Goal: Information Seeking & Learning: Learn about a topic

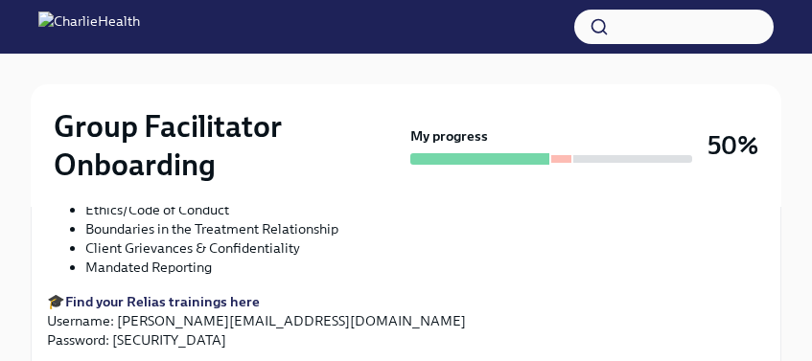
scroll to position [1057, 0]
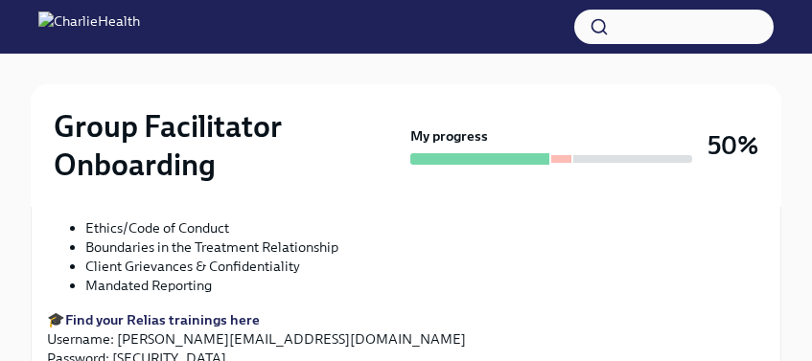
click at [230, 270] on li "Client Grievances & Confidentiality" at bounding box center [425, 266] width 680 height 19
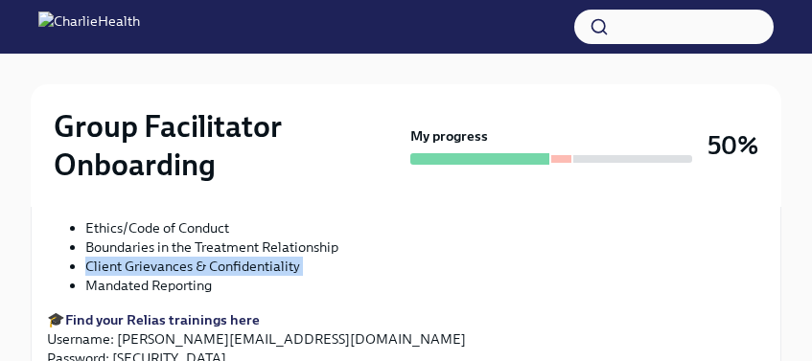
click at [230, 270] on li "Client Grievances & Confidentiality" at bounding box center [425, 266] width 680 height 19
copy ul "Client Grievances & Confidentiality"
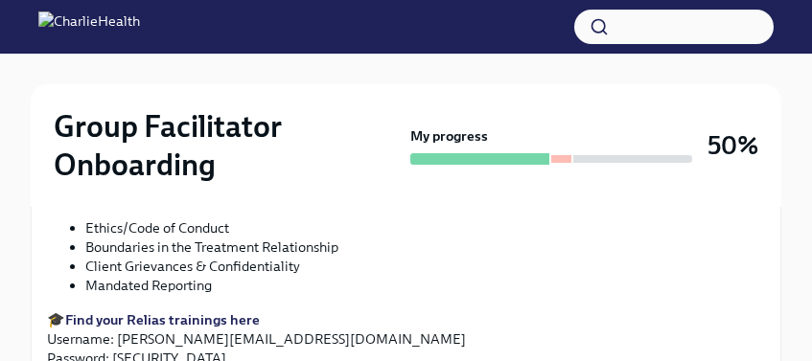
click at [240, 247] on li "Boundaries in the Treatment Relationship" at bounding box center [425, 247] width 680 height 19
click at [238, 265] on li "Client Grievances & Confidentiality" at bounding box center [425, 266] width 680 height 19
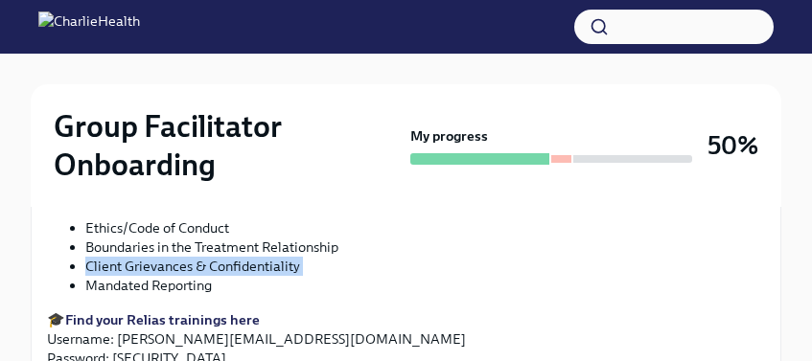
click at [238, 265] on li "Client Grievances & Confidentiality" at bounding box center [425, 266] width 680 height 19
copy ul "Client Grievances & Confidentiality"
